Goal: Find specific page/section: Find specific page/section

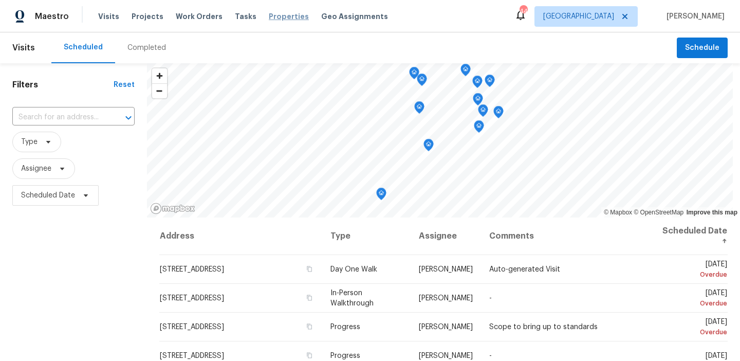
click at [280, 16] on span "Properties" at bounding box center [289, 16] width 40 height 10
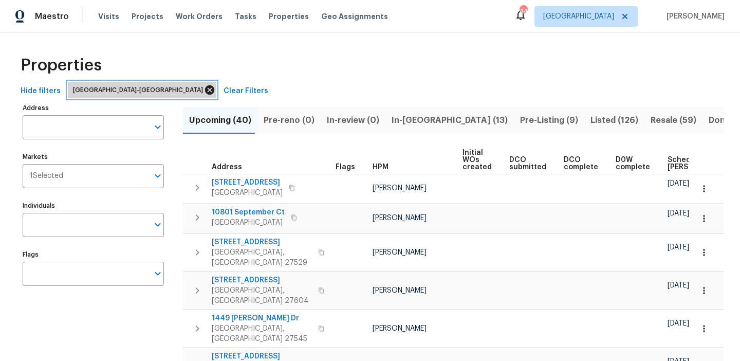
click at [205, 91] on icon at bounding box center [209, 89] width 9 height 9
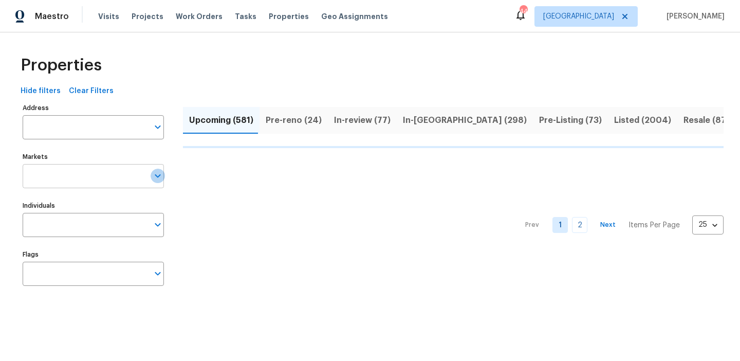
click at [155, 179] on icon "Open" at bounding box center [158, 175] width 12 height 12
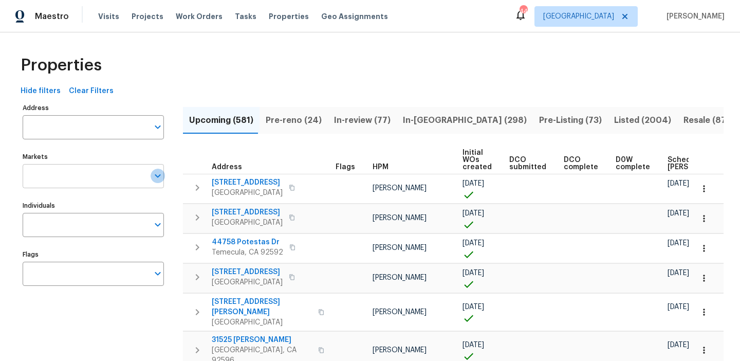
click at [157, 179] on icon "Open" at bounding box center [158, 175] width 12 height 12
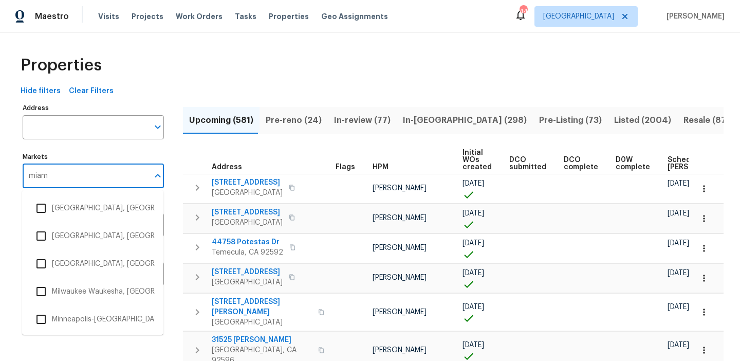
type input "miami"
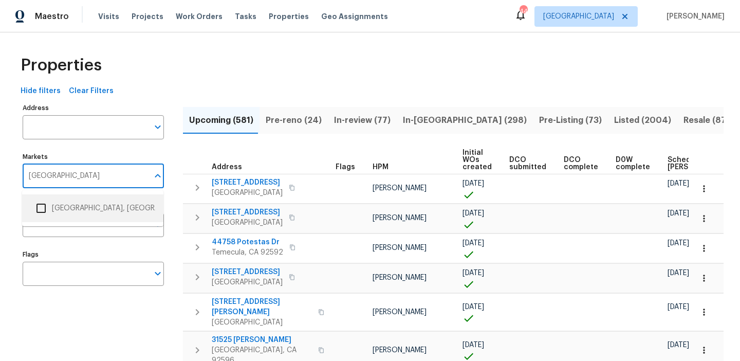
click at [60, 210] on li "Miami, FL" at bounding box center [92, 208] width 125 height 22
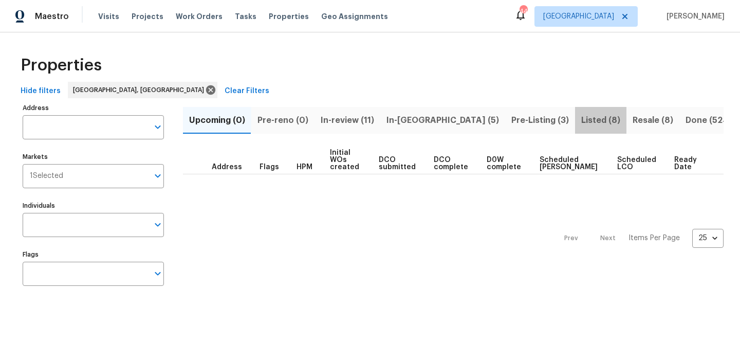
click at [581, 117] on span "Listed (8)" at bounding box center [600, 120] width 39 height 14
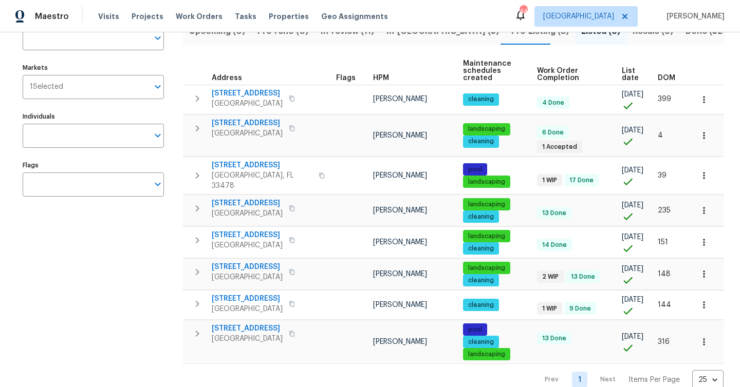
scroll to position [89, 0]
